Goal: Task Accomplishment & Management: Complete application form

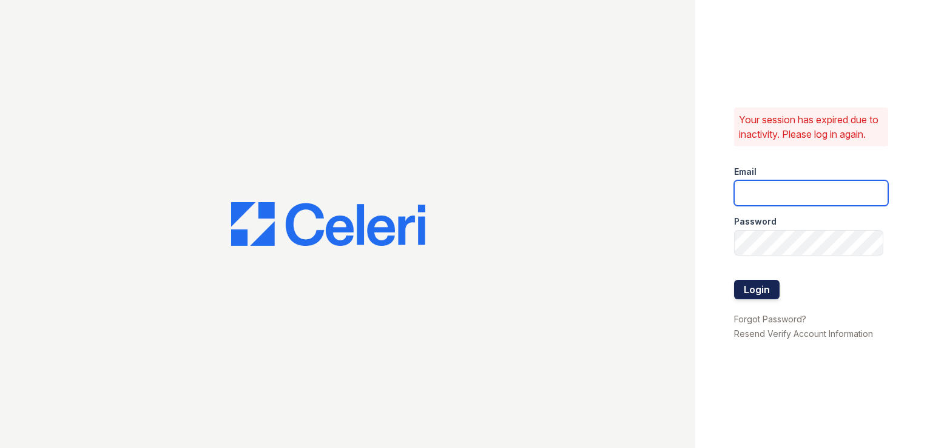
type input "[EMAIL_ADDRESS][DOMAIN_NAME]"
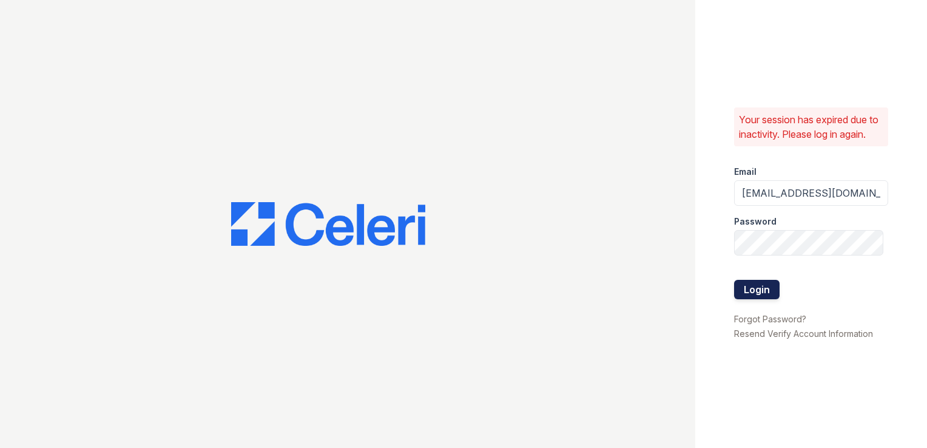
click at [772, 292] on button "Login" at bounding box center [757, 289] width 46 height 19
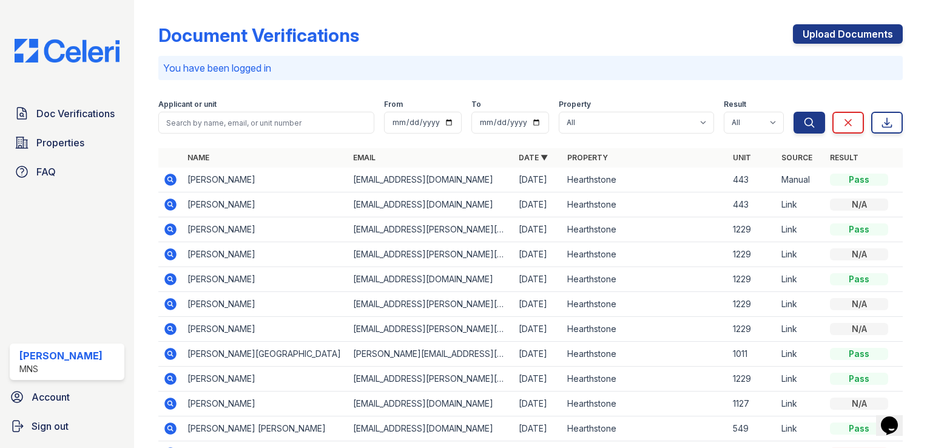
click at [206, 185] on td "[PERSON_NAME]" at bounding box center [266, 179] width 166 height 25
click at [826, 35] on link "Upload Documents" at bounding box center [848, 33] width 110 height 19
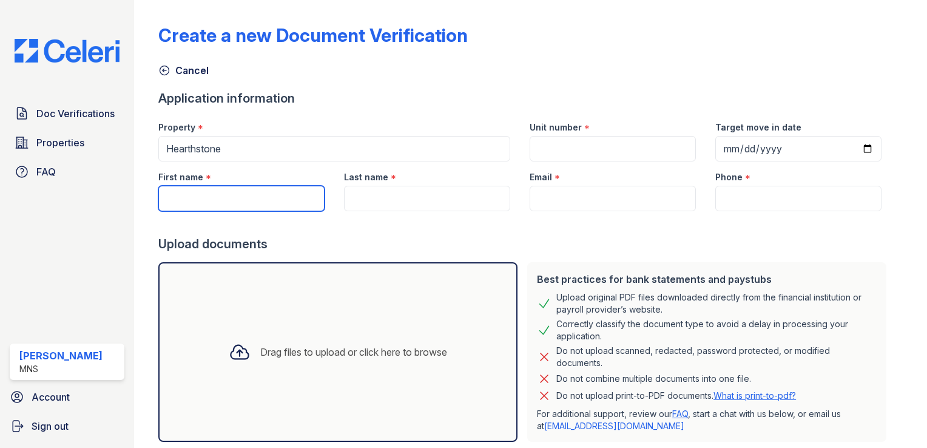
click at [258, 195] on input "First name" at bounding box center [241, 198] width 166 height 25
type input "[PERSON_NAME]"
type input "[EMAIL_ADDRESS][DOMAIN_NAME]"
type input "5164047722"
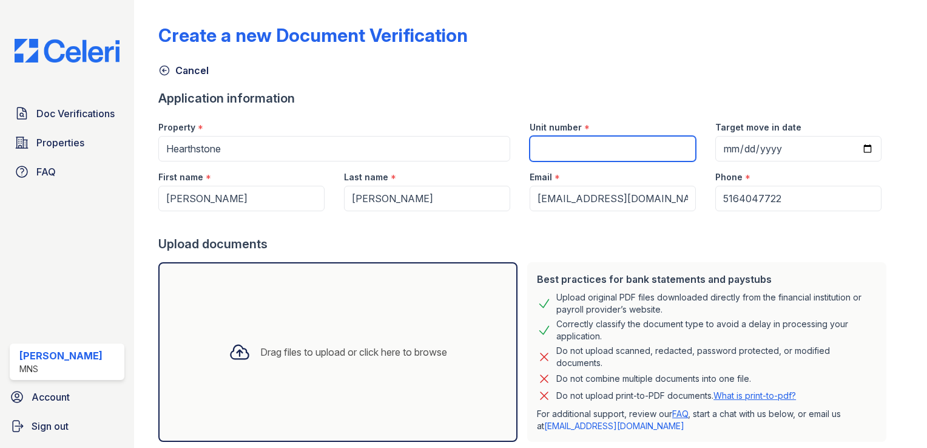
click at [540, 145] on input "Unit number" at bounding box center [613, 148] width 166 height 25
type input "443"
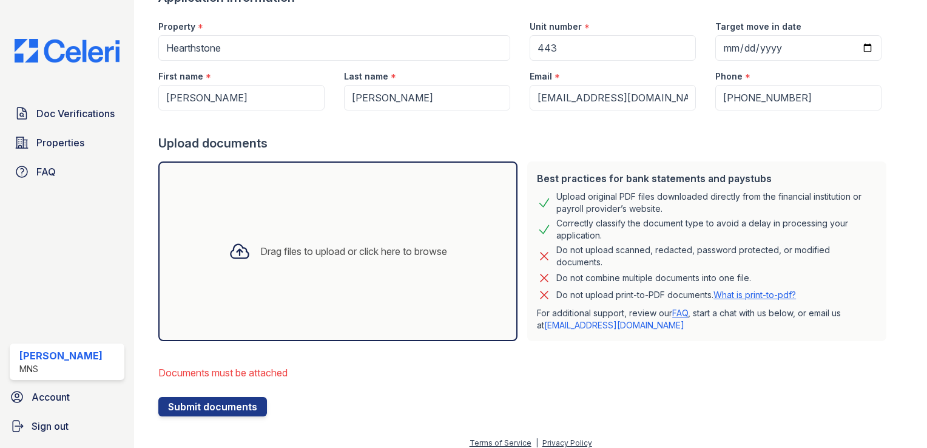
scroll to position [143, 0]
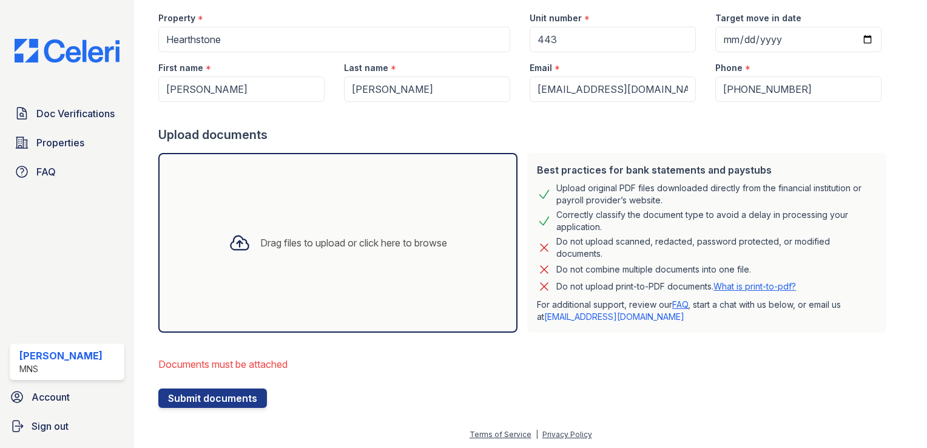
click at [248, 210] on div "Drag files to upload or click here to browse" at bounding box center [337, 243] width 359 height 180
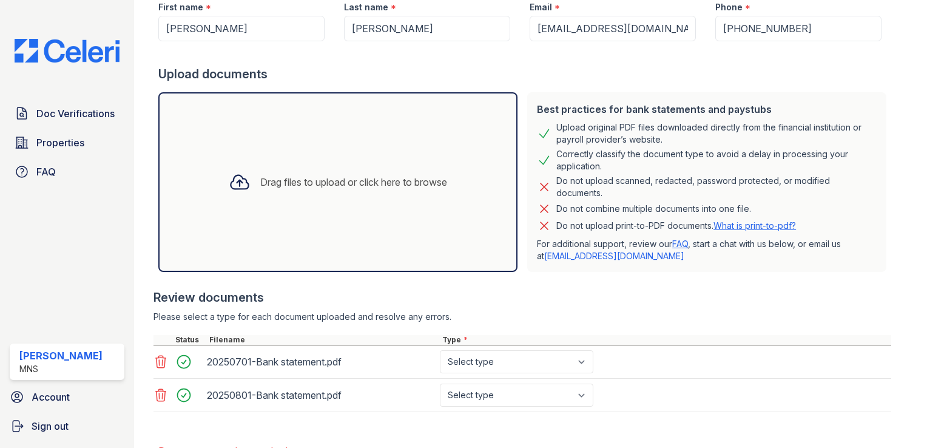
scroll to position [265, 0]
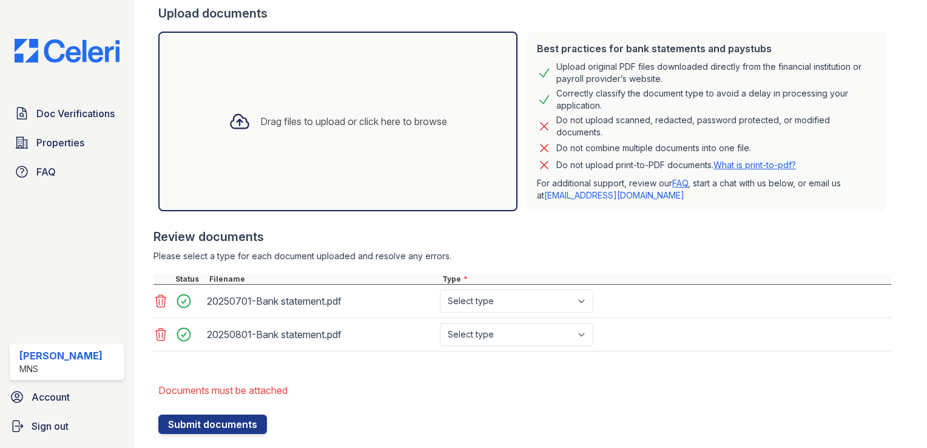
click at [521, 373] on form "Application information Property * Hearthstone Unit number * 443 Target move in…" at bounding box center [524, 146] width 733 height 575
click at [579, 298] on select "Select type Paystub Bank Statement Offer Letter Tax Documents Benefit Award Let…" at bounding box center [517, 300] width 154 height 23
select select "bank_statement"
click at [440, 289] on select "Select type Paystub Bank Statement Offer Letter Tax Documents Benefit Award Let…" at bounding box center [517, 300] width 154 height 23
click at [587, 334] on select "Select type Paystub Bank Statement Offer Letter Tax Documents Benefit Award Let…" at bounding box center [517, 334] width 154 height 23
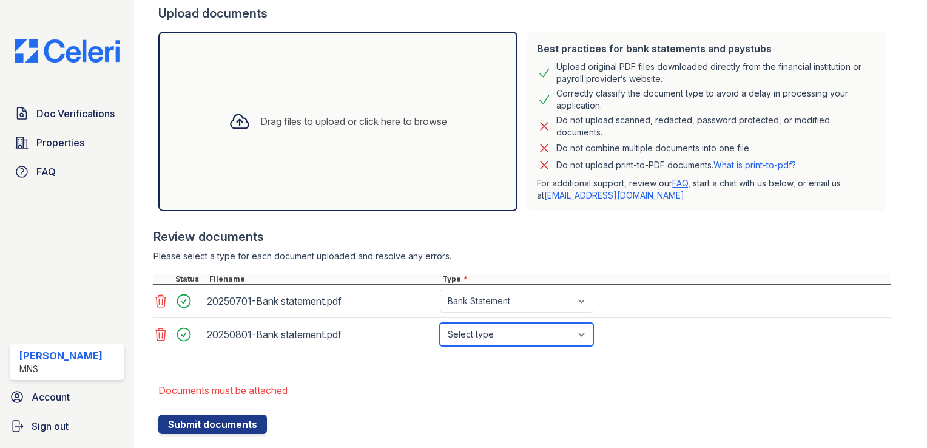
select select "bank_statement"
click at [440, 323] on select "Select type Paystub Bank Statement Offer Letter Tax Documents Benefit Award Let…" at bounding box center [517, 334] width 154 height 23
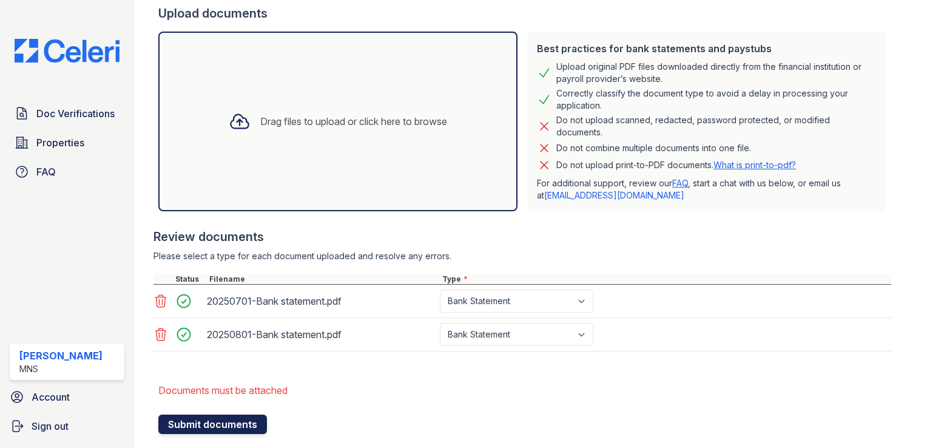
click at [204, 422] on button "Submit documents" at bounding box center [212, 423] width 109 height 19
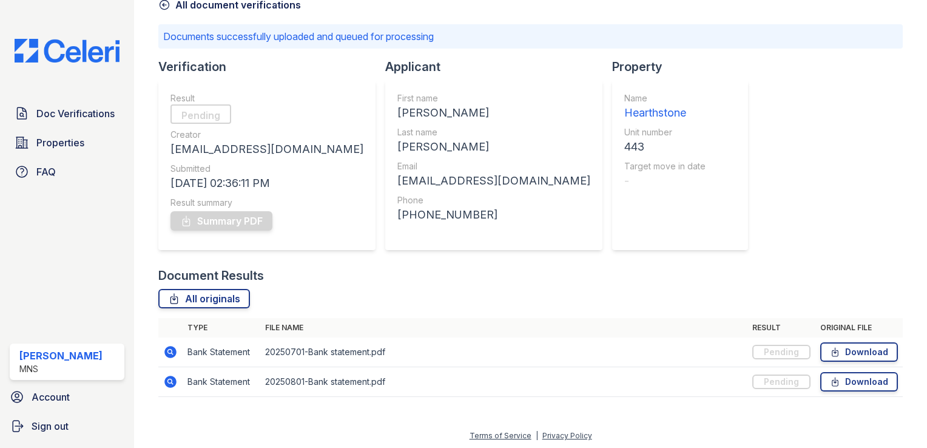
scroll to position [67, 0]
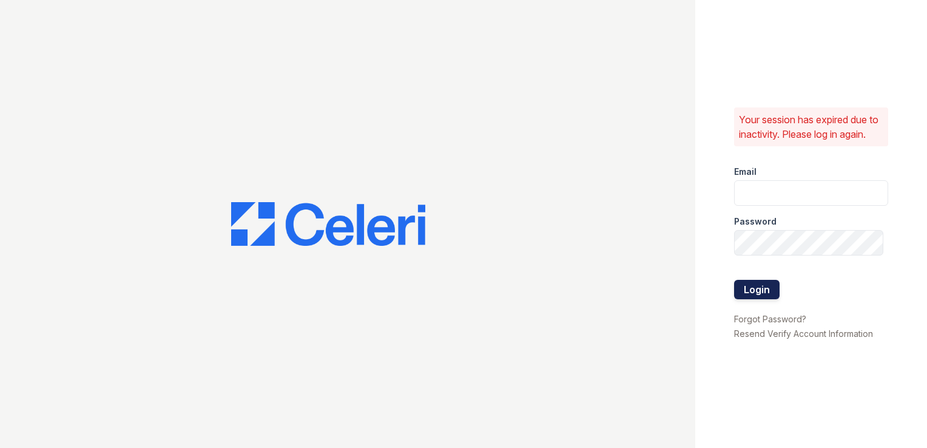
type input "[EMAIL_ADDRESS][DOMAIN_NAME]"
click at [751, 295] on button "Login" at bounding box center [757, 289] width 46 height 19
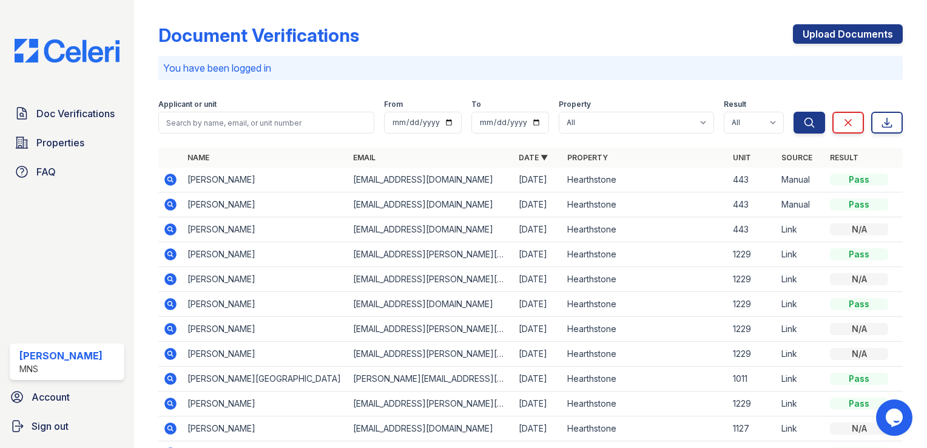
click at [172, 178] on icon at bounding box center [170, 180] width 12 height 12
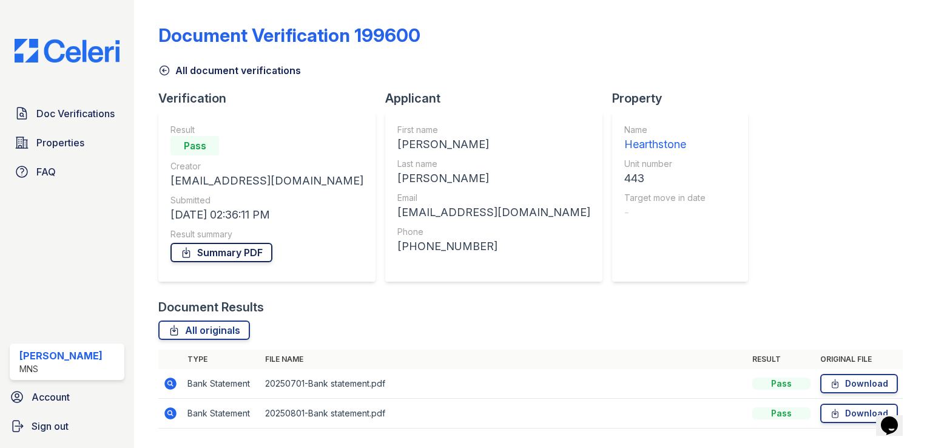
click at [222, 254] on link "Summary PDF" at bounding box center [222, 252] width 102 height 19
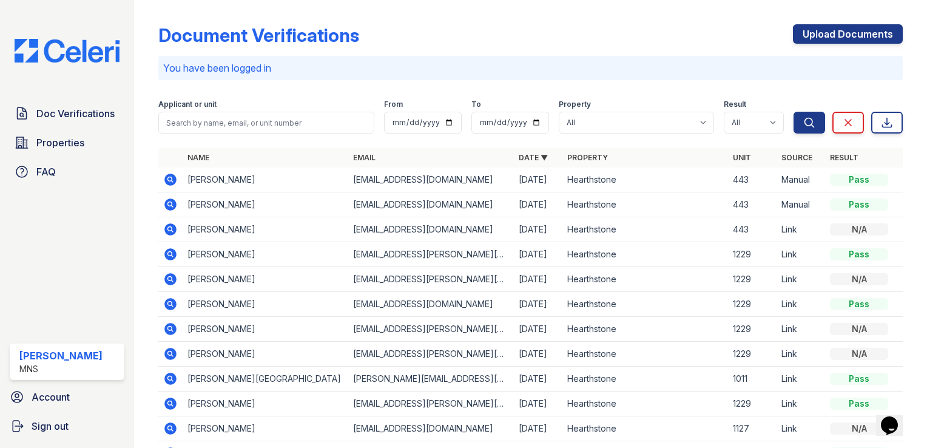
click at [163, 204] on icon at bounding box center [170, 204] width 15 height 15
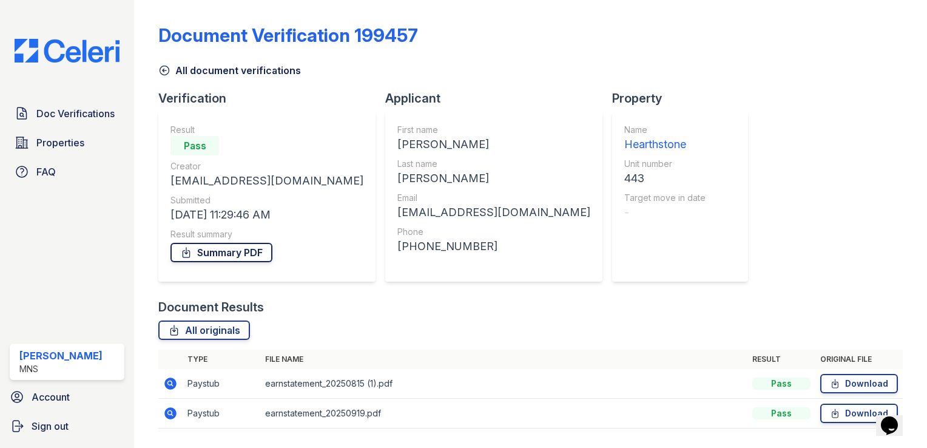
click at [206, 249] on link "Summary PDF" at bounding box center [222, 252] width 102 height 19
